Goal: Information Seeking & Learning: Learn about a topic

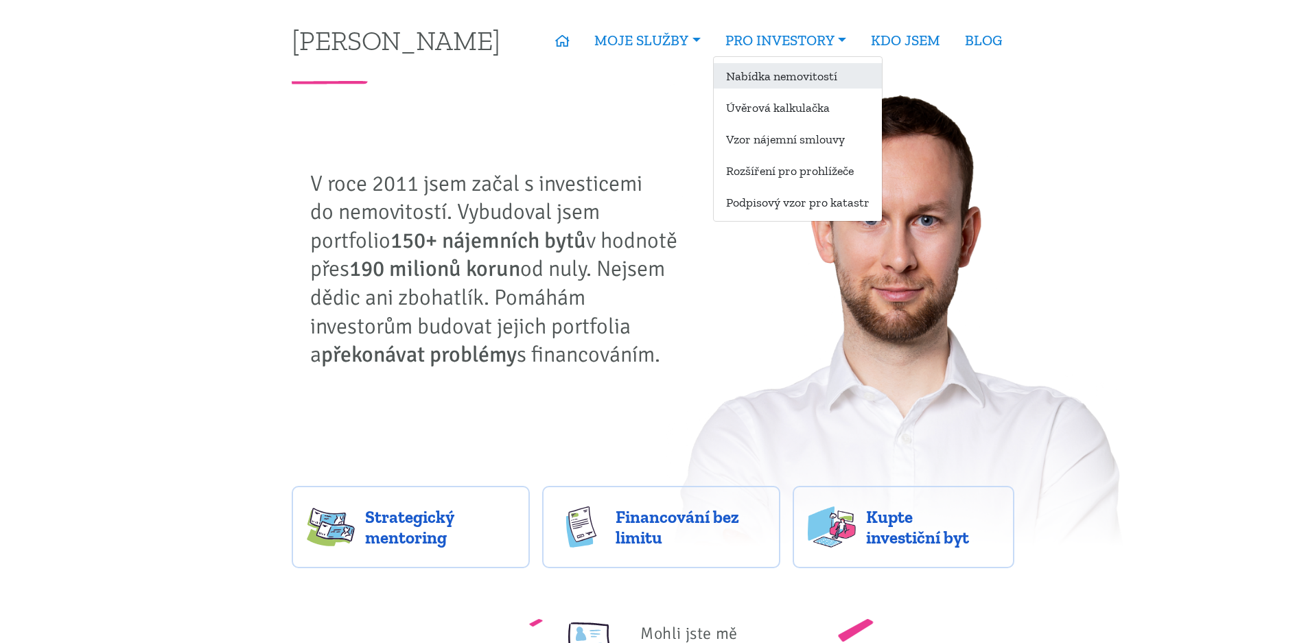
click at [750, 73] on link "Nabídka nemovitostí" at bounding box center [798, 75] width 168 height 25
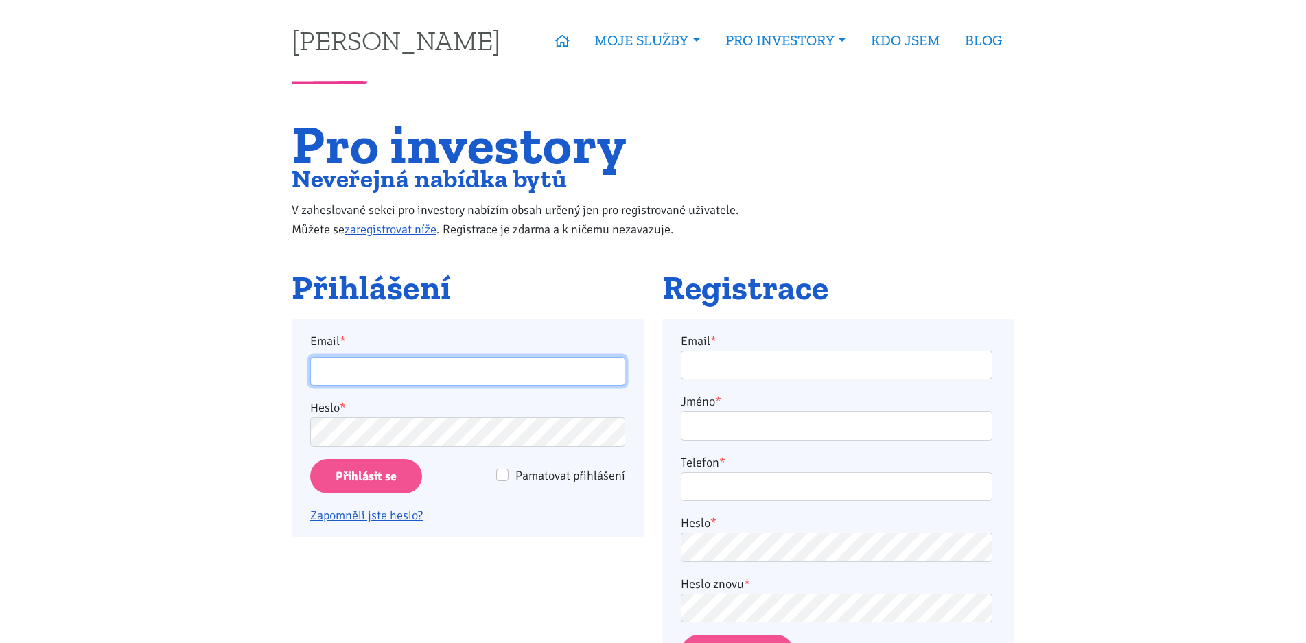
click at [428, 362] on input "Email *" at bounding box center [467, 372] width 315 height 30
type input "bouskatomas1304@gmail.com"
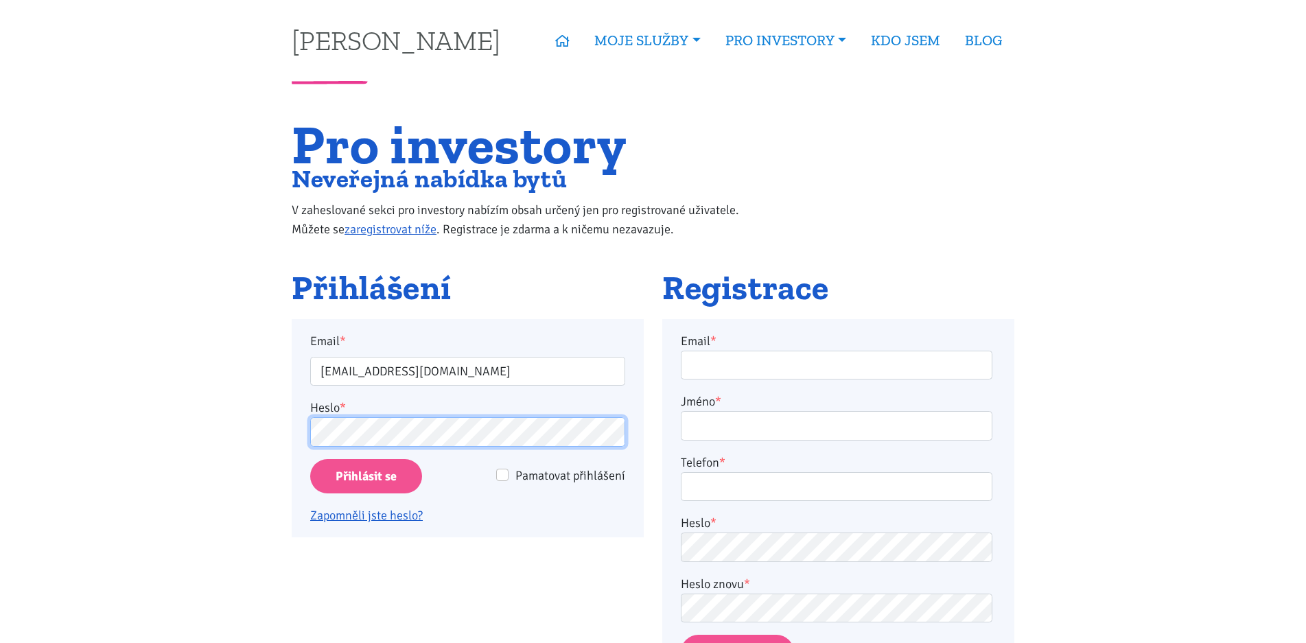
click at [310, 459] on input "Přihlásit se" at bounding box center [366, 476] width 112 height 35
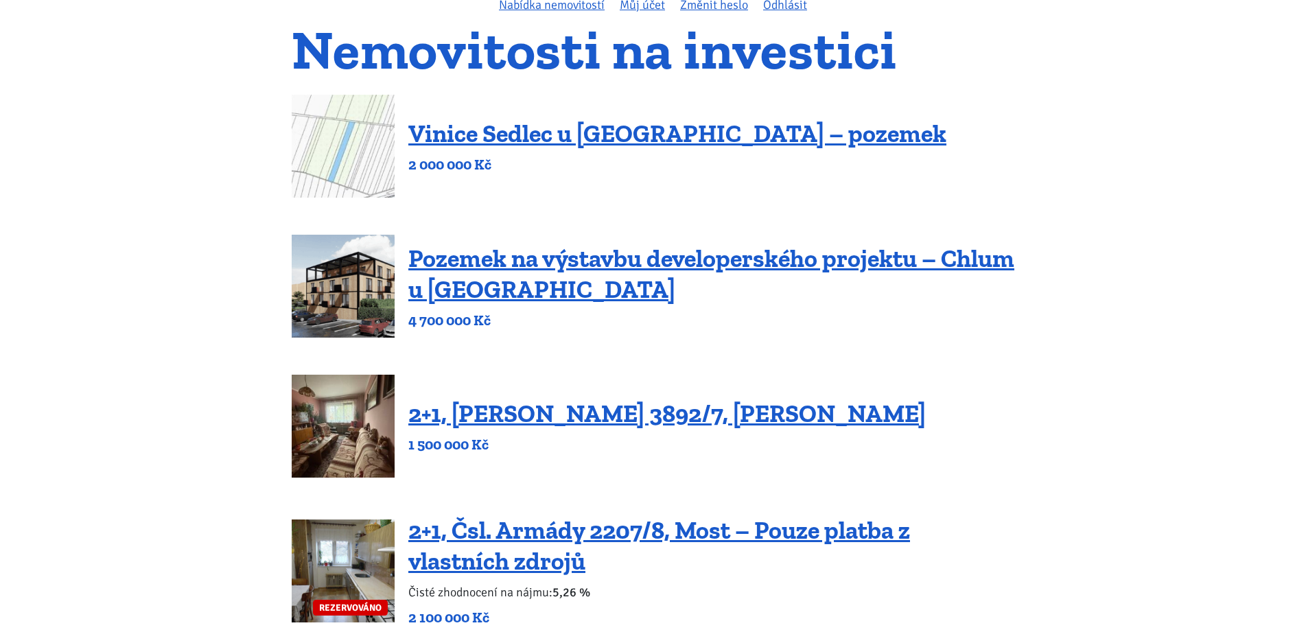
scroll to position [137, 0]
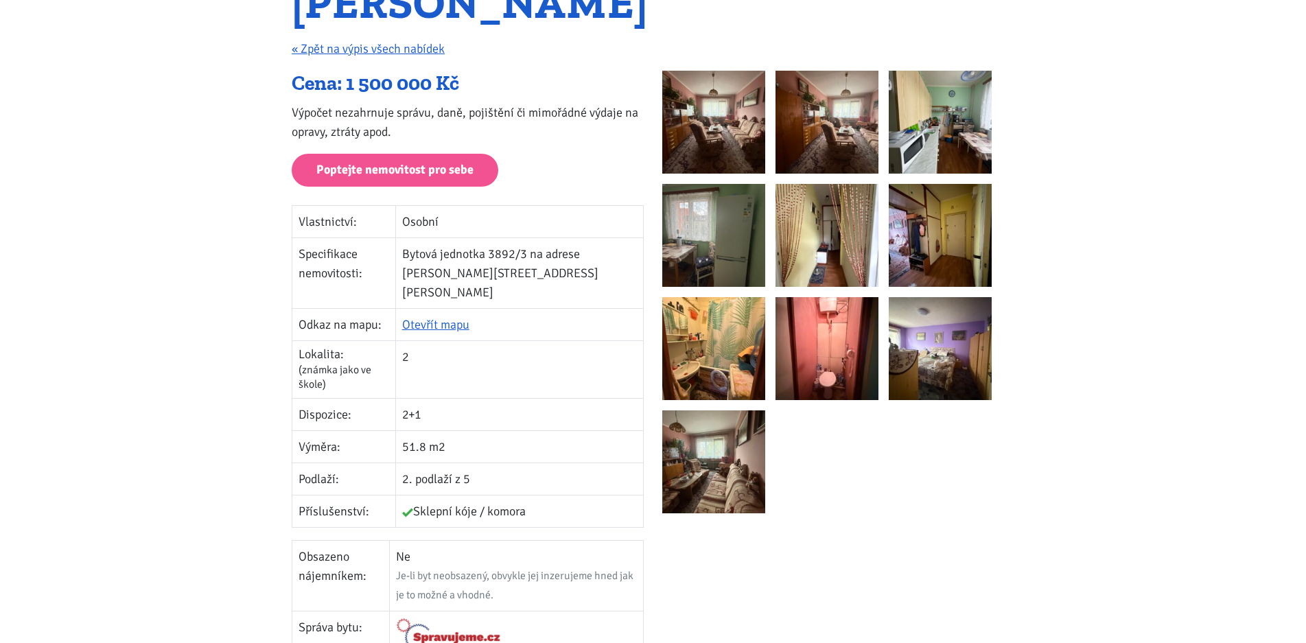
scroll to position [206, 0]
click at [715, 153] on img at bounding box center [713, 122] width 103 height 103
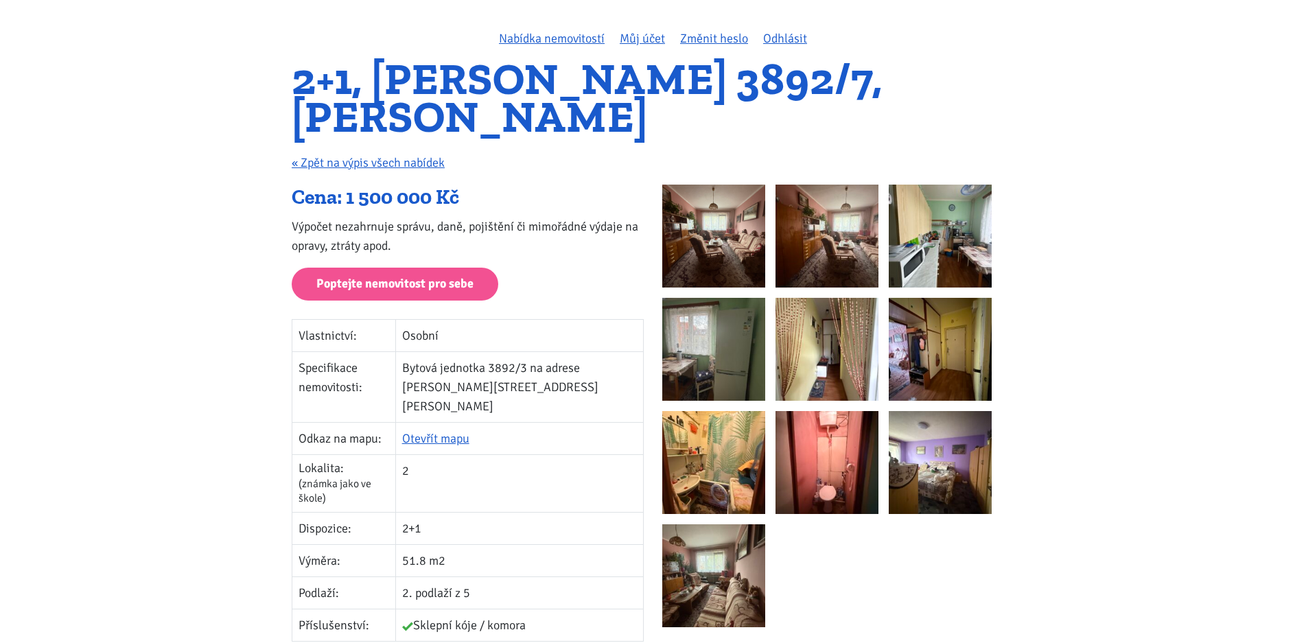
scroll to position [69, 0]
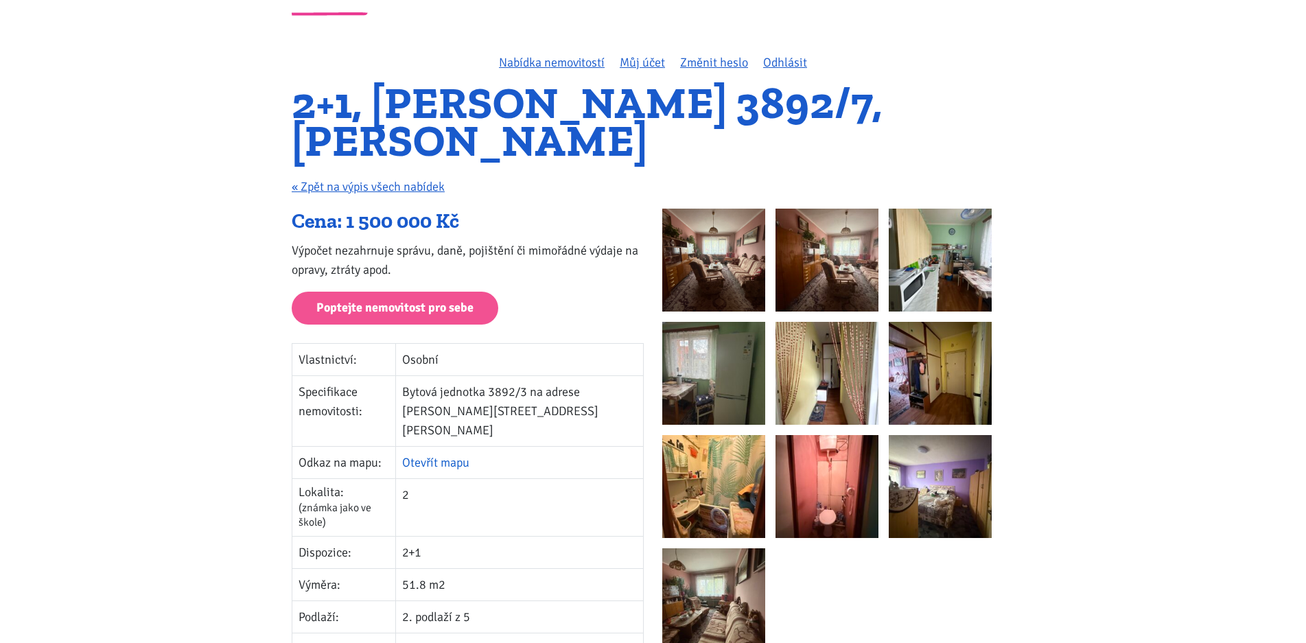
click at [431, 455] on link "Otevřít mapu" at bounding box center [435, 462] width 67 height 15
click at [562, 65] on link "Nabídka nemovitostí" at bounding box center [552, 62] width 106 height 15
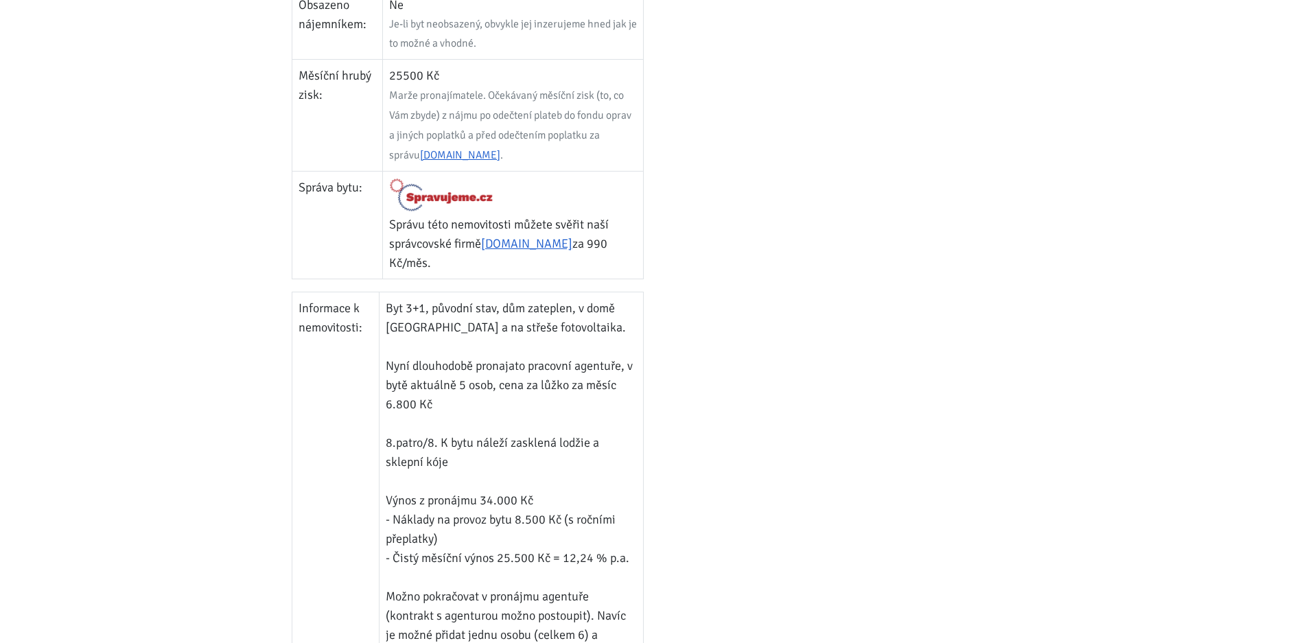
scroll to position [824, 0]
